Goal: Check status: Check status

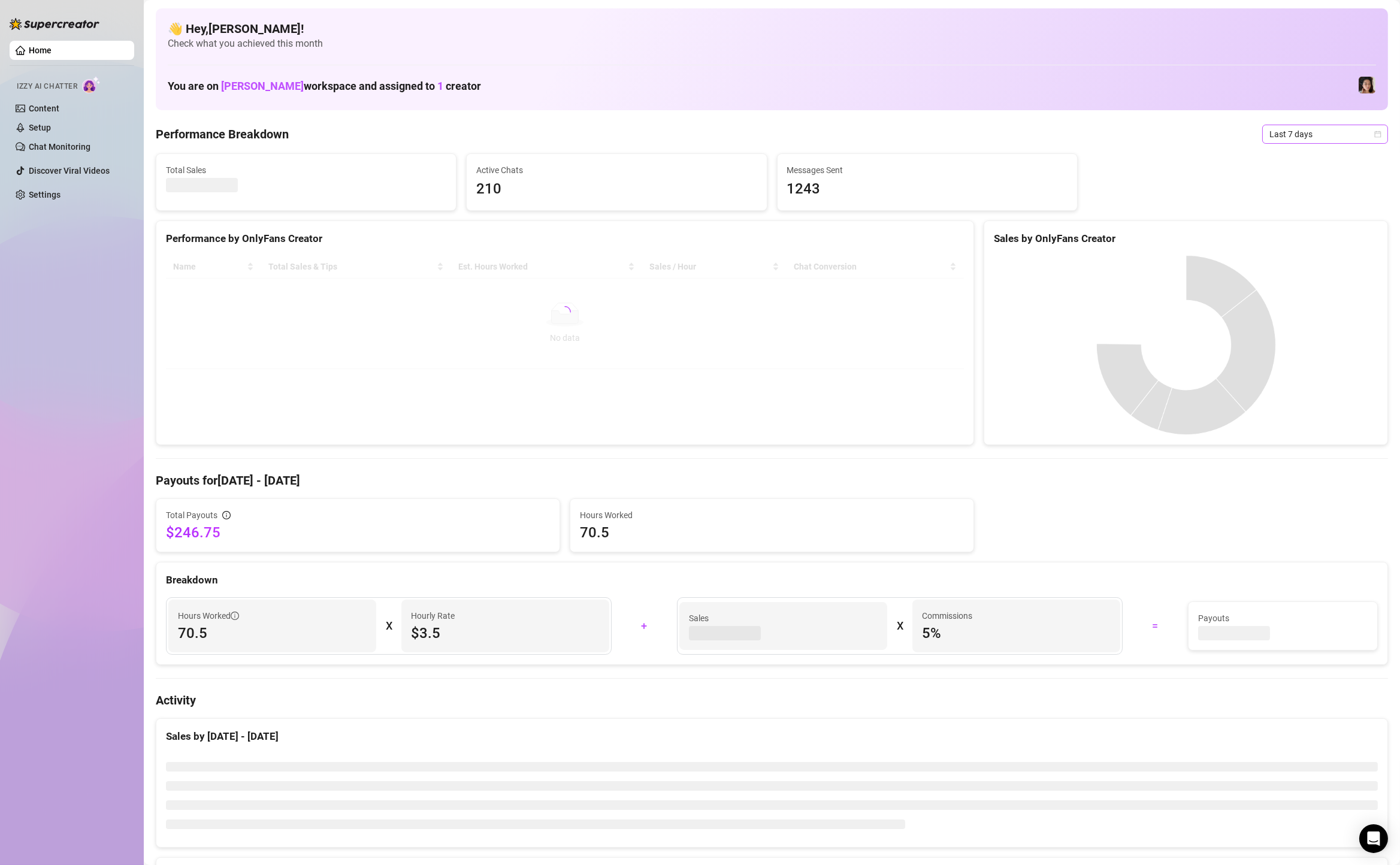
click at [1303, 137] on span "Last 7 days" at bounding box center [1325, 134] width 112 height 18
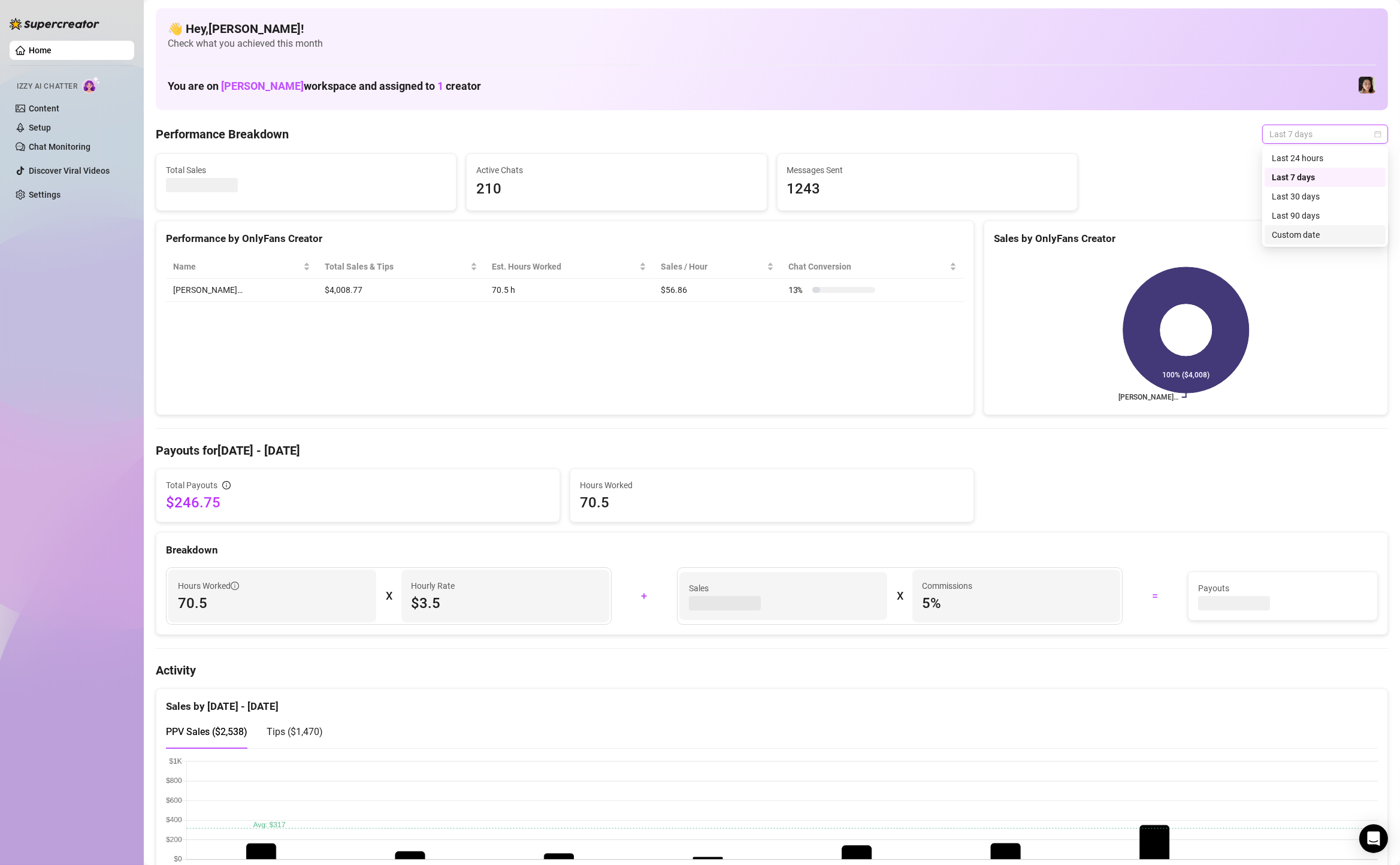
click at [1288, 238] on div "Custom date" at bounding box center [1325, 235] width 106 height 13
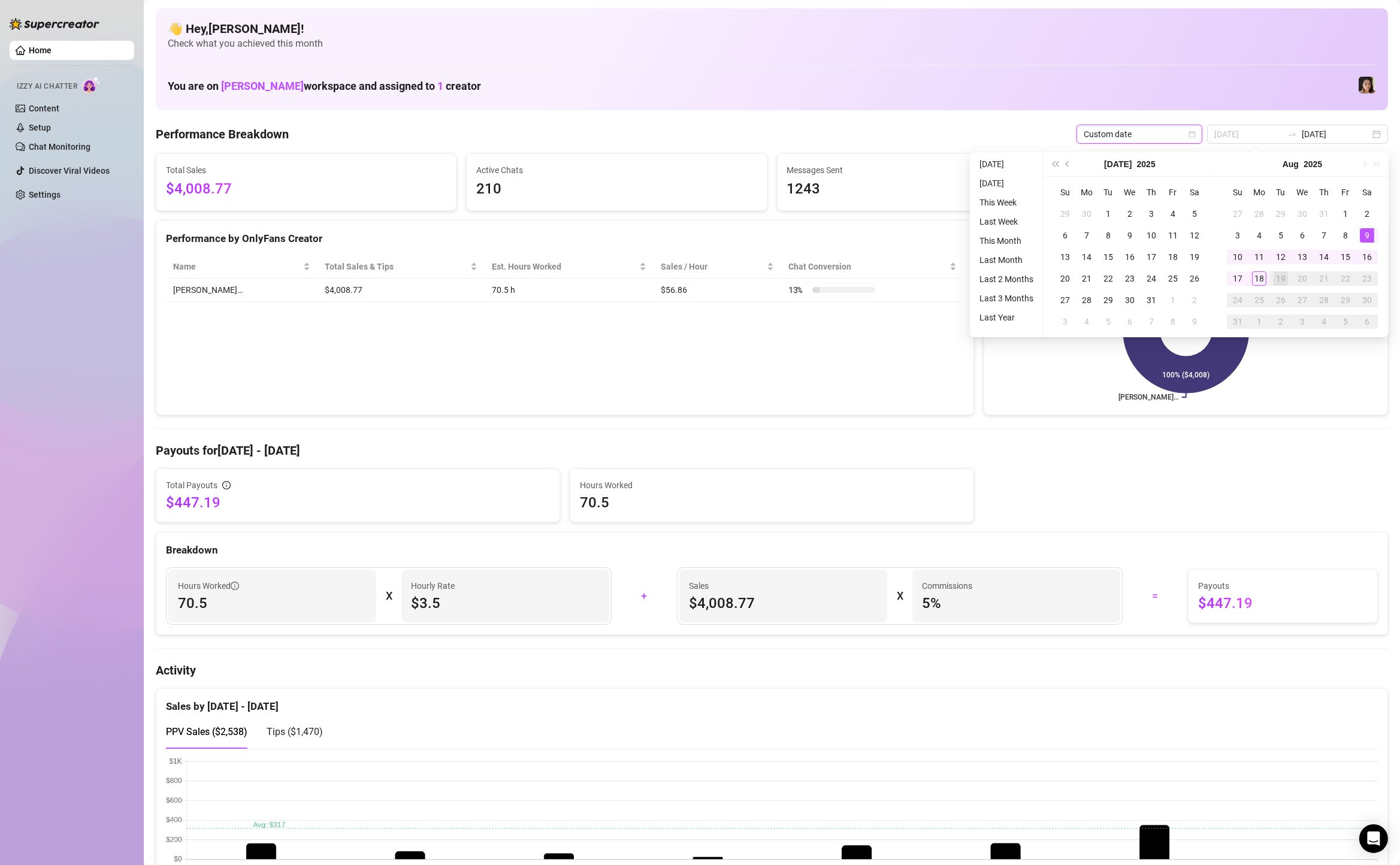
type input "[DATE]"
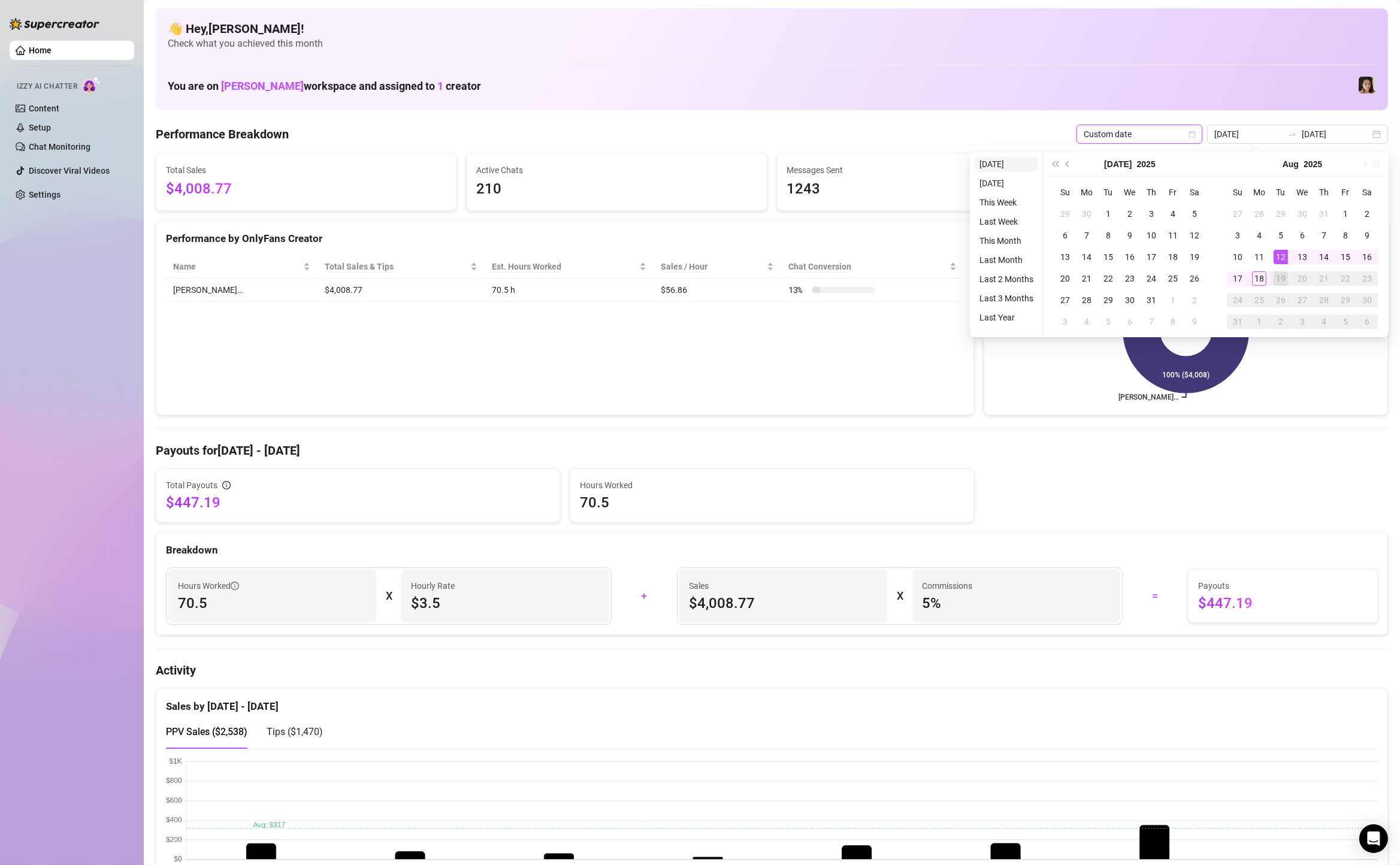
type input "[DATE]"
click at [991, 165] on li "[DATE]" at bounding box center [1007, 164] width 64 height 14
type input "[DATE]"
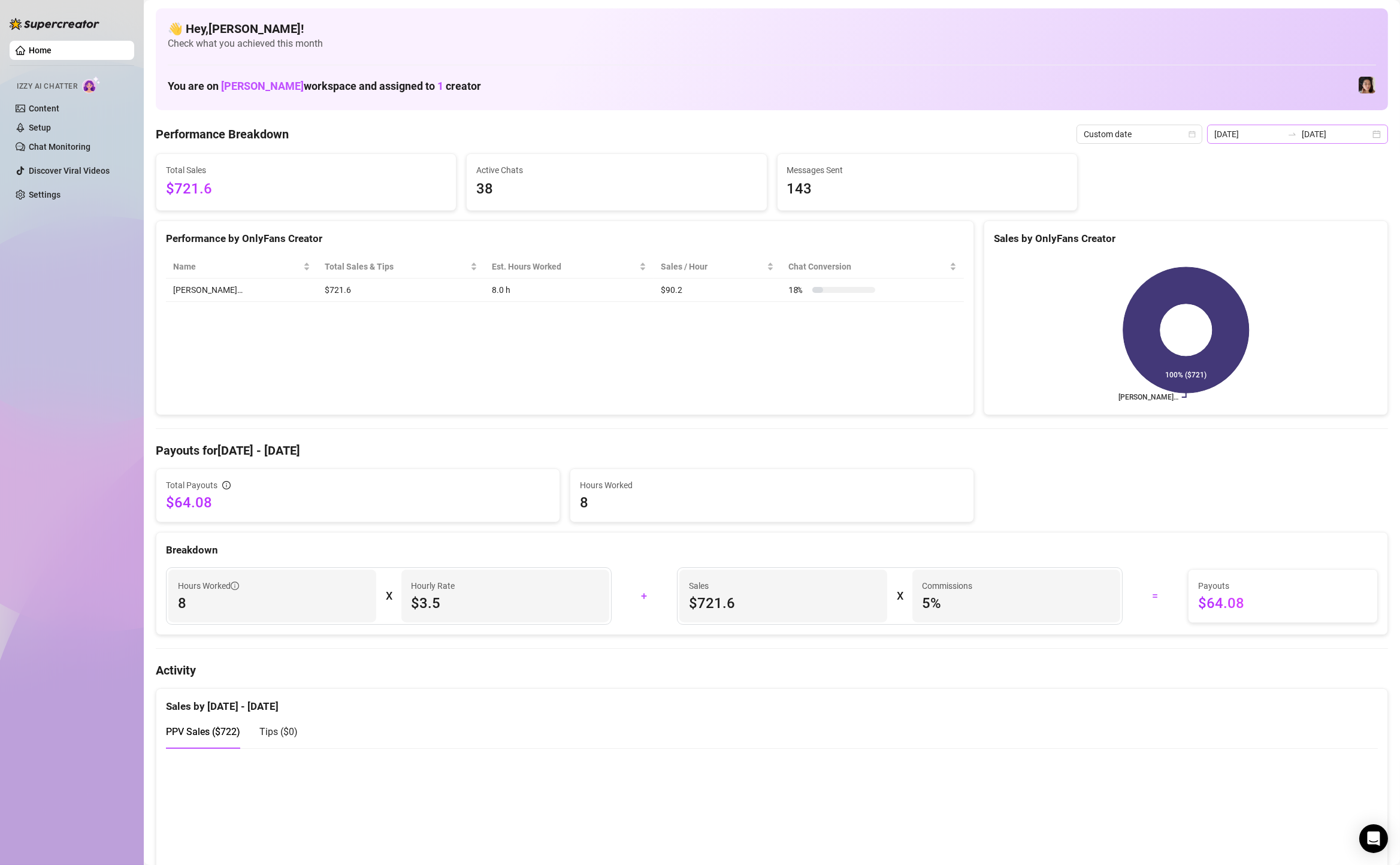
click at [1381, 138] on div "[DATE] [DATE]" at bounding box center [1297, 134] width 181 height 19
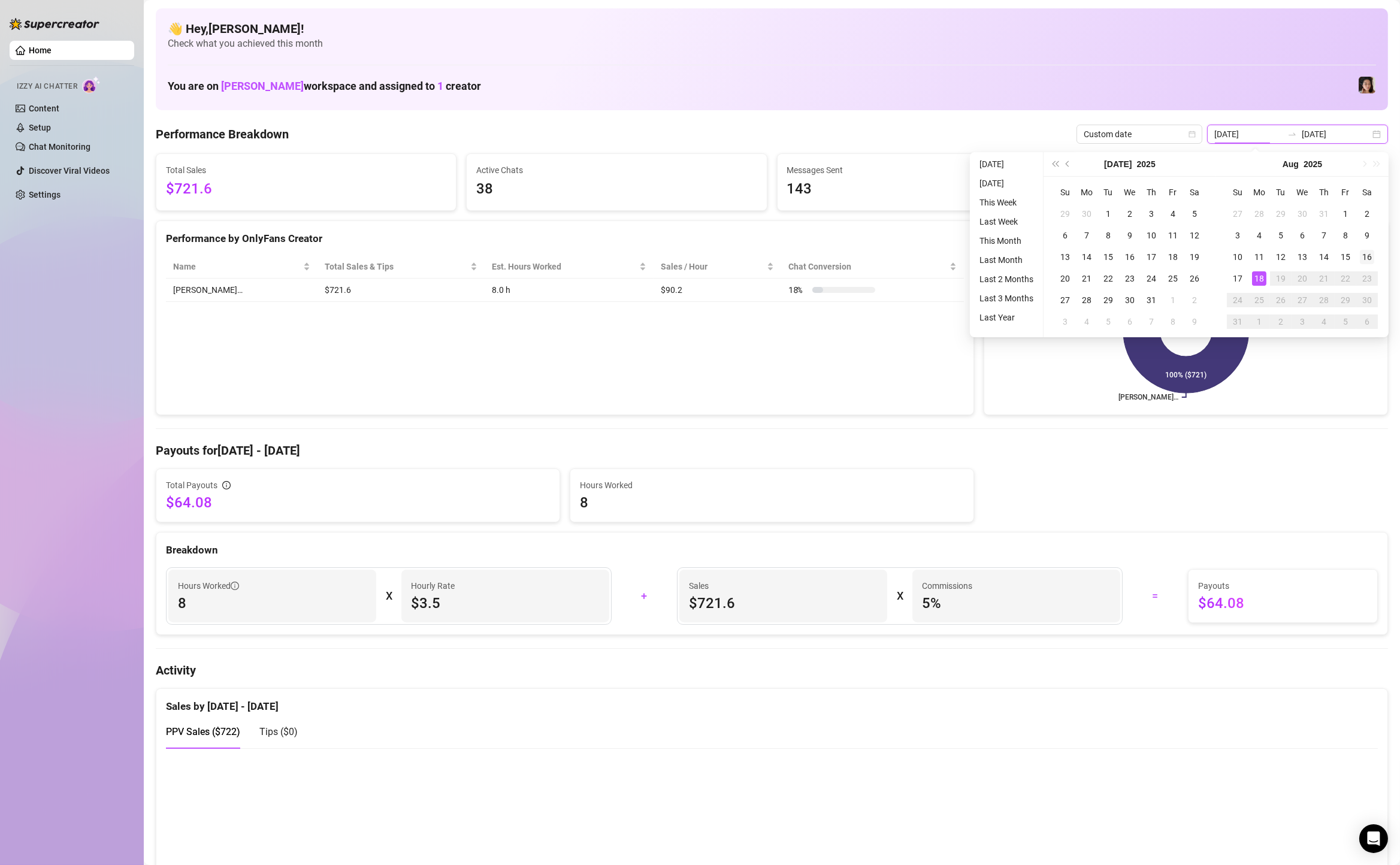
type input "[DATE]"
click at [1371, 257] on div "16" at bounding box center [1367, 257] width 14 height 14
type input "[DATE]"
click at [1257, 279] on div "18" at bounding box center [1259, 278] width 14 height 14
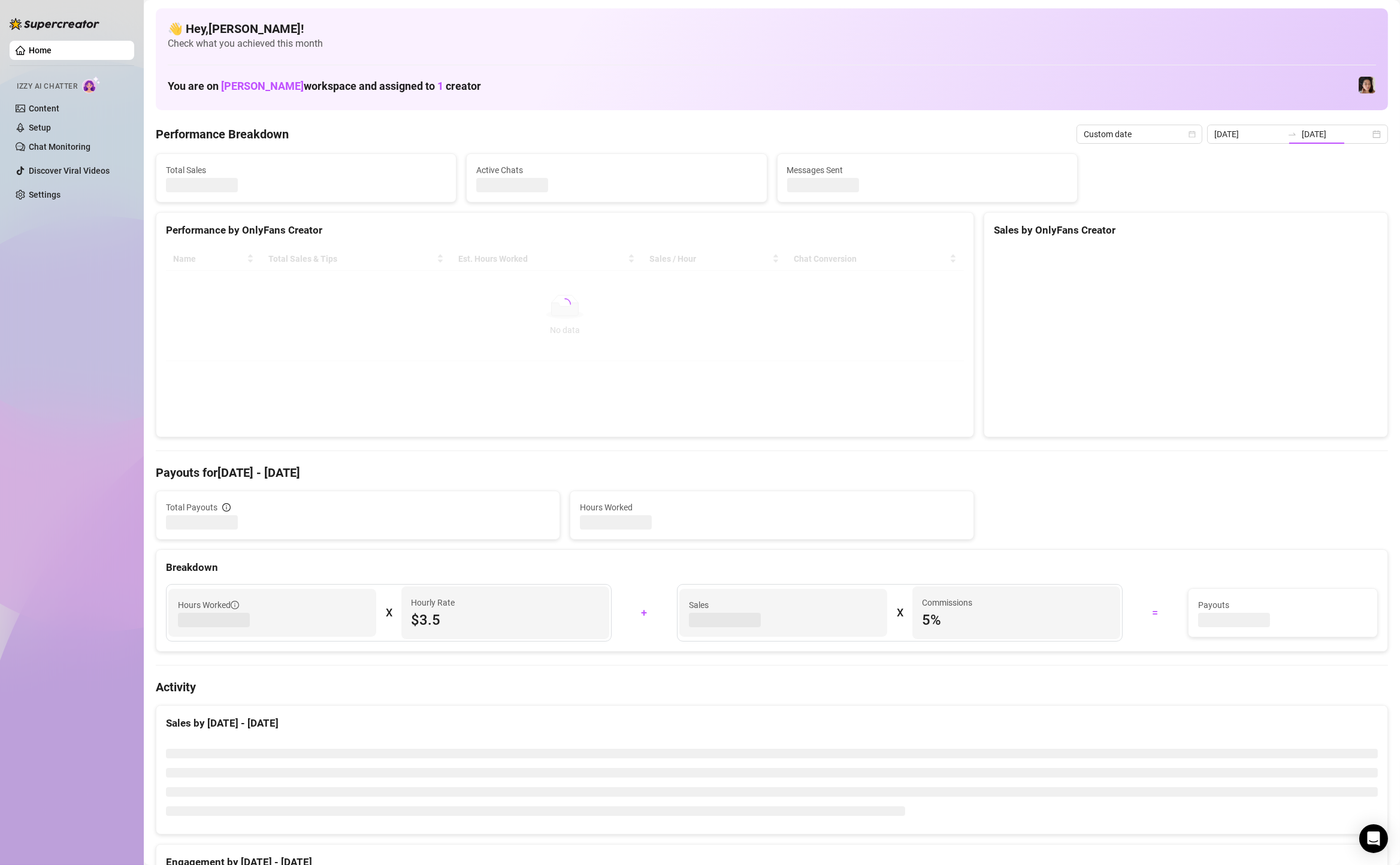
type input "[DATE]"
